Goal: Information Seeking & Learning: Understand process/instructions

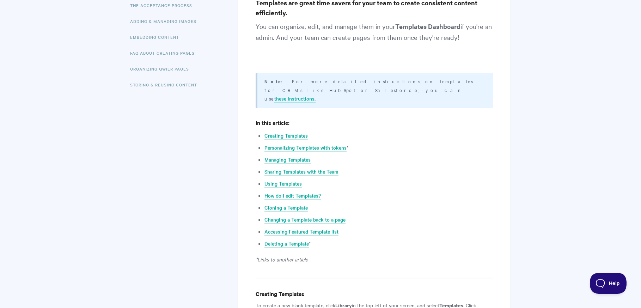
scroll to position [212, 0]
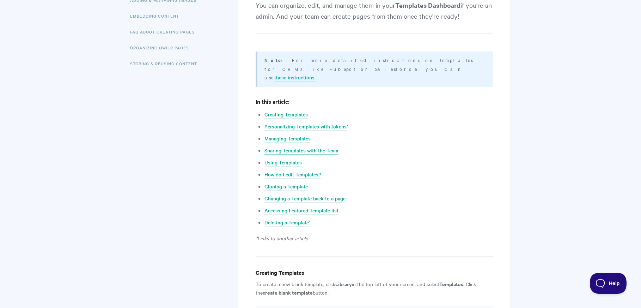
click at [318, 147] on link "Sharing Templates with the Team" at bounding box center [302, 151] width 74 height 8
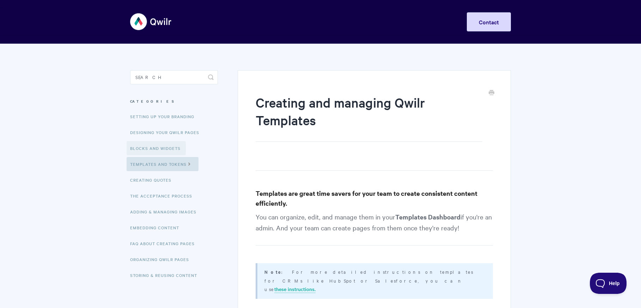
click at [158, 146] on link "Blocks and Widgets" at bounding box center [156, 148] width 59 height 14
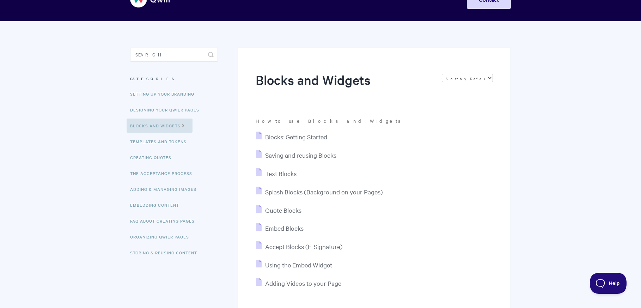
scroll to position [35, 0]
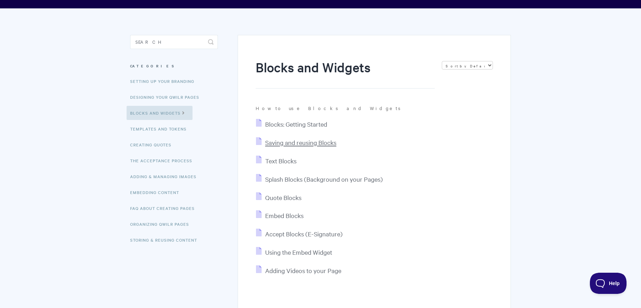
click at [313, 146] on span "Saving and reusing Blocks" at bounding box center [300, 142] width 71 height 8
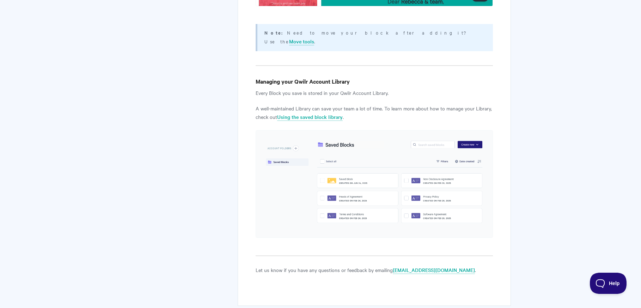
scroll to position [1341, 0]
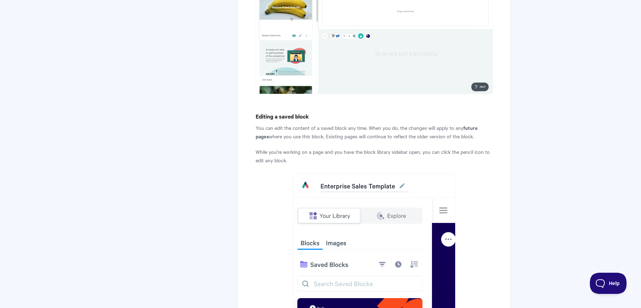
scroll to position [882, 0]
